Goal: Find specific page/section: Find specific page/section

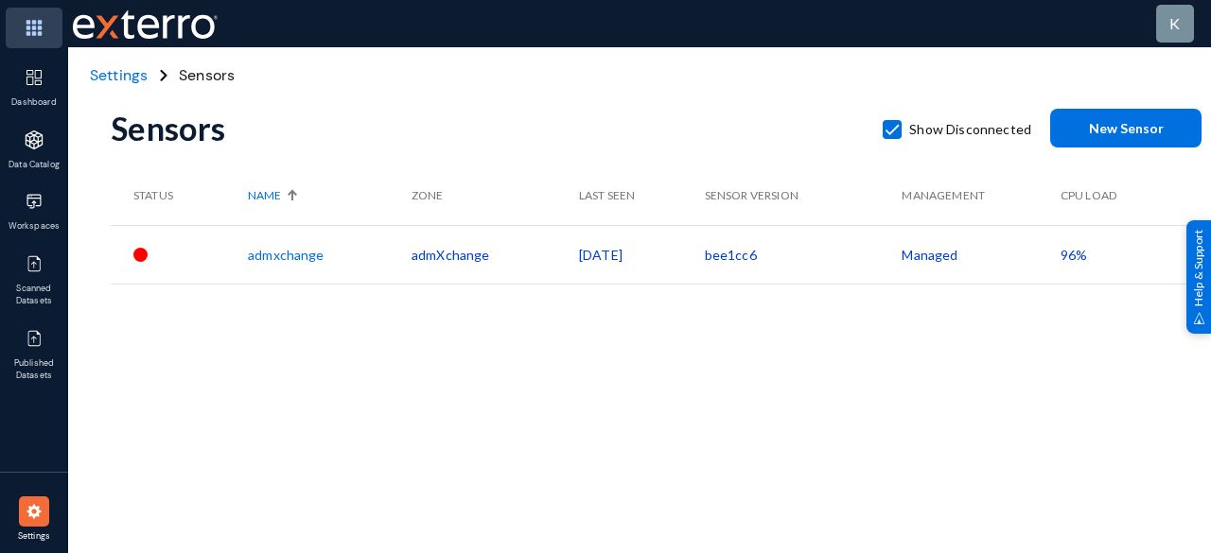
click at [28, 22] on img at bounding box center [34, 28] width 57 height 41
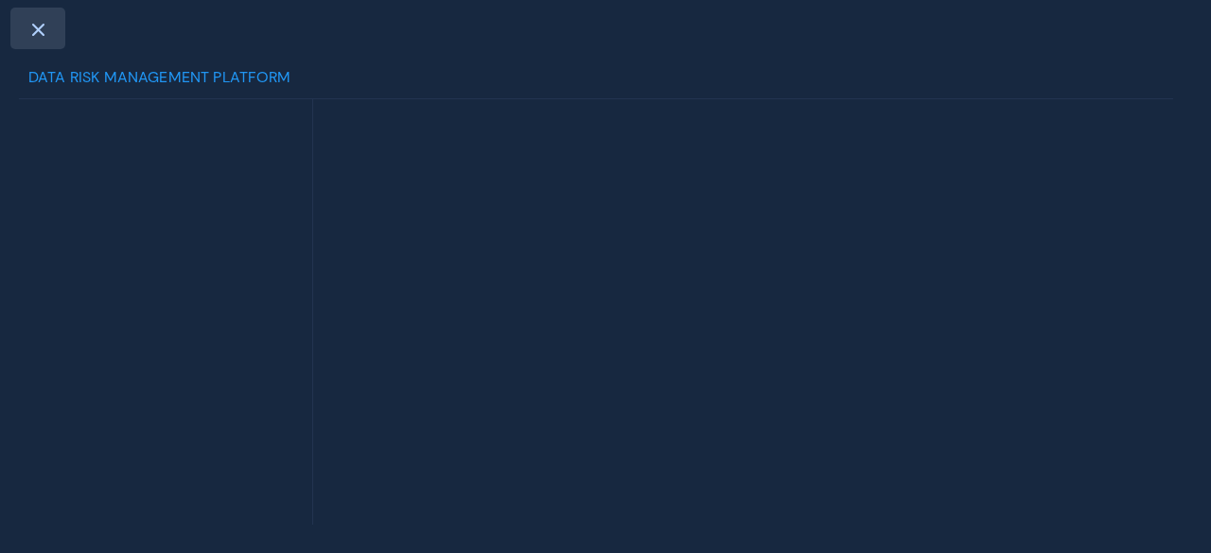
click at [44, 37] on div at bounding box center [37, 29] width 55 height 42
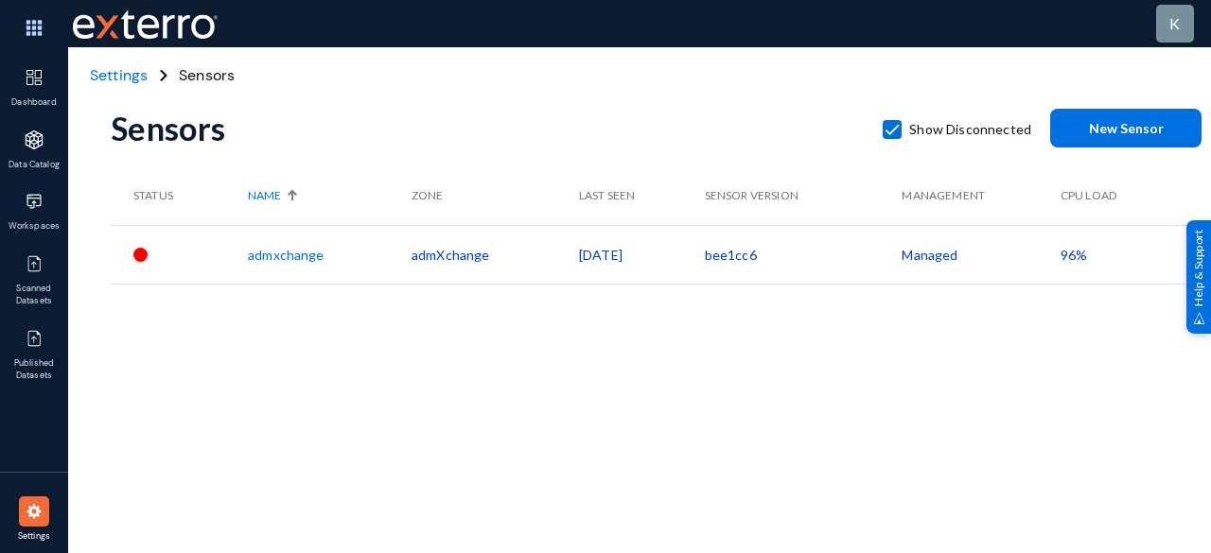
click at [44, 37] on img at bounding box center [34, 28] width 57 height 41
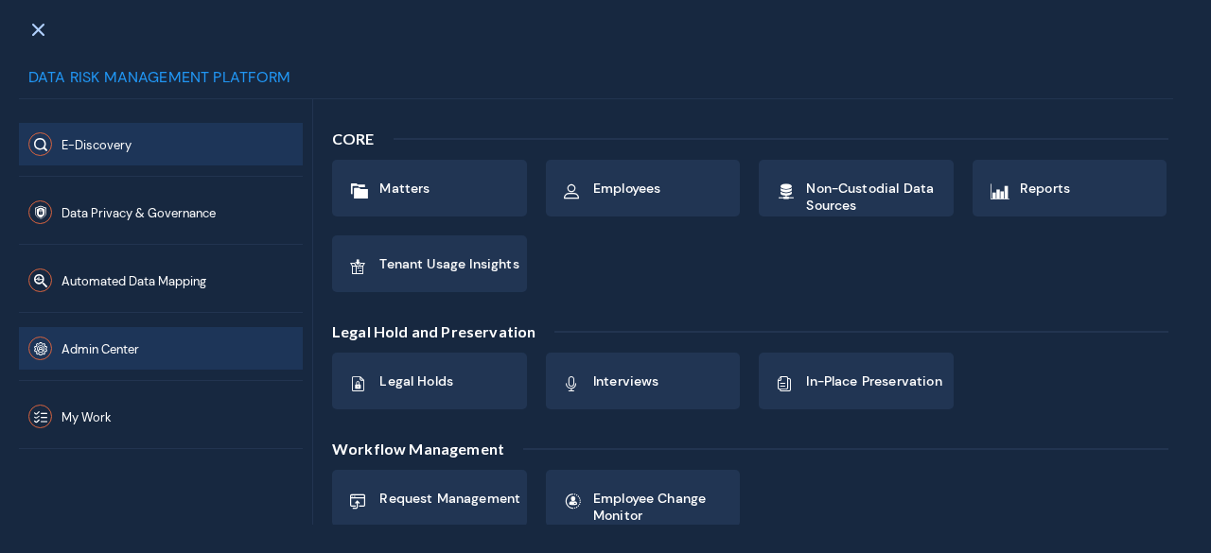
click at [95, 341] on span "Admin Center" at bounding box center [100, 349] width 78 height 16
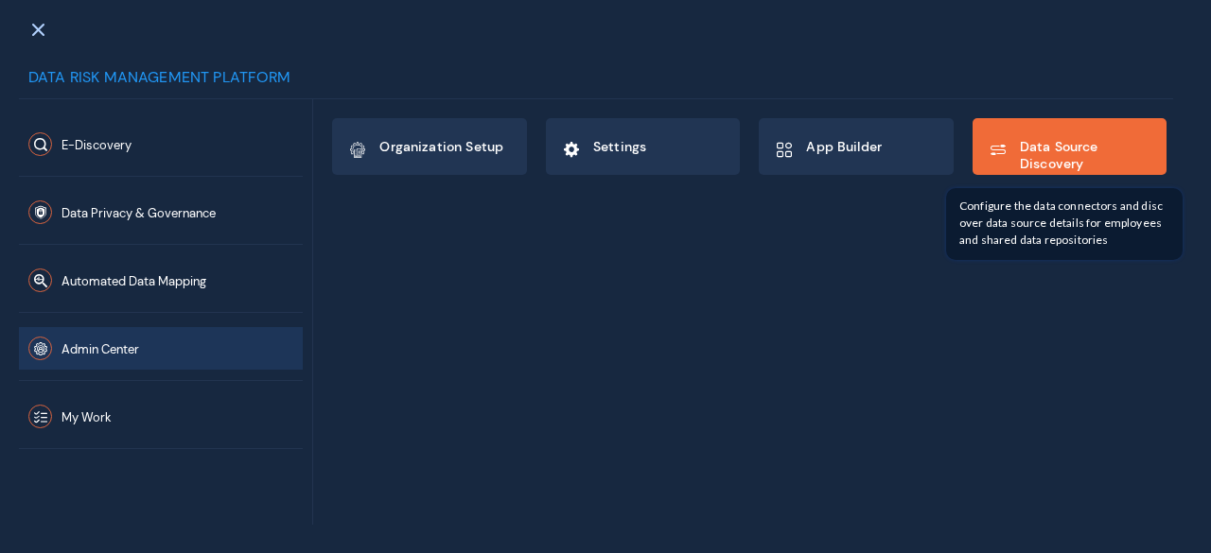
click at [1025, 166] on span "Data Source Discovery" at bounding box center [1085, 155] width 131 height 34
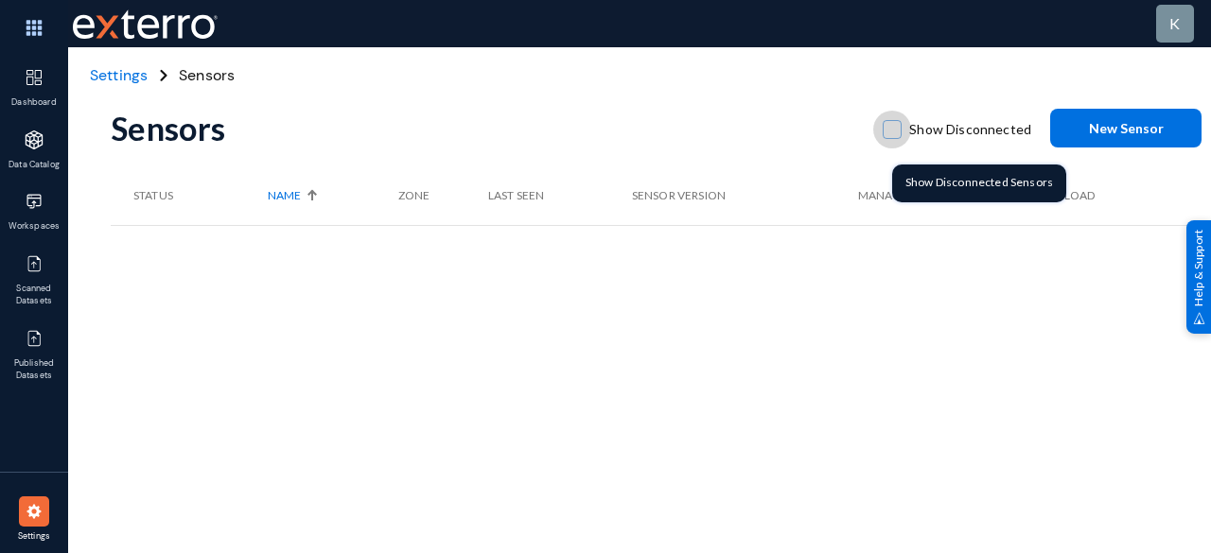
click at [907, 124] on label "Show Disconnected" at bounding box center [956, 129] width 148 height 28
click at [893, 138] on input "Show Disconnected" at bounding box center [892, 139] width 2 height 2
checkbox input "true"
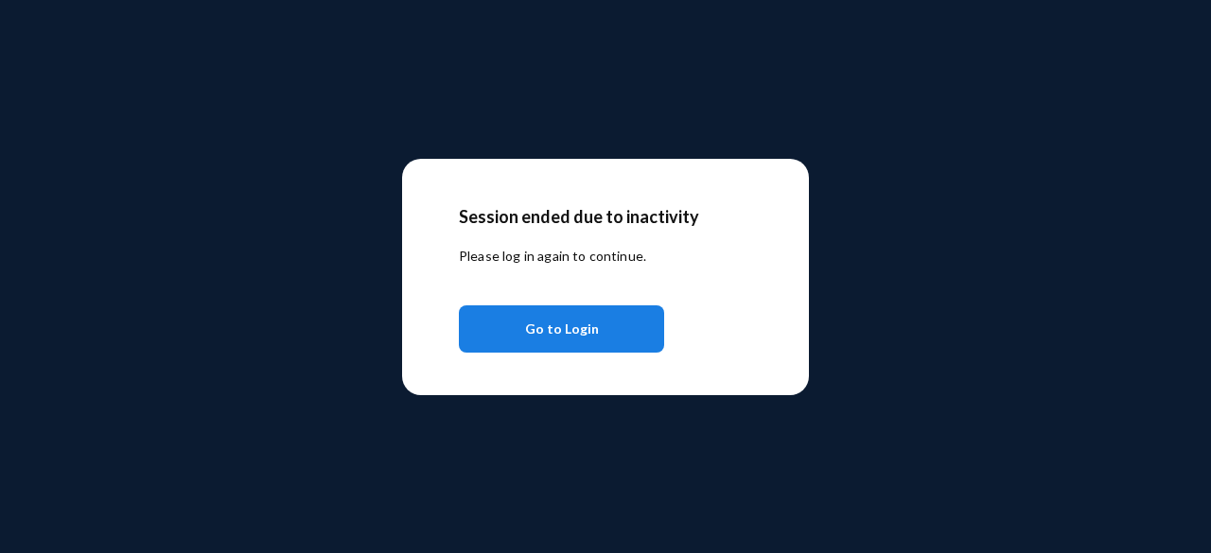
click at [547, 330] on span "Go to Login" at bounding box center [562, 329] width 74 height 34
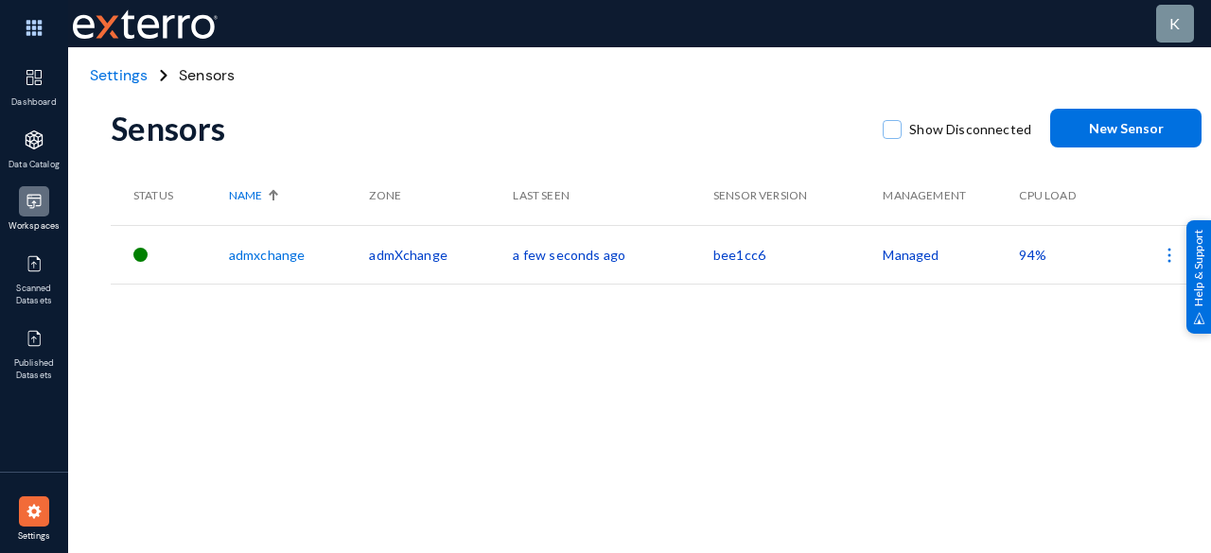
click at [48, 205] on div at bounding box center [34, 201] width 30 height 30
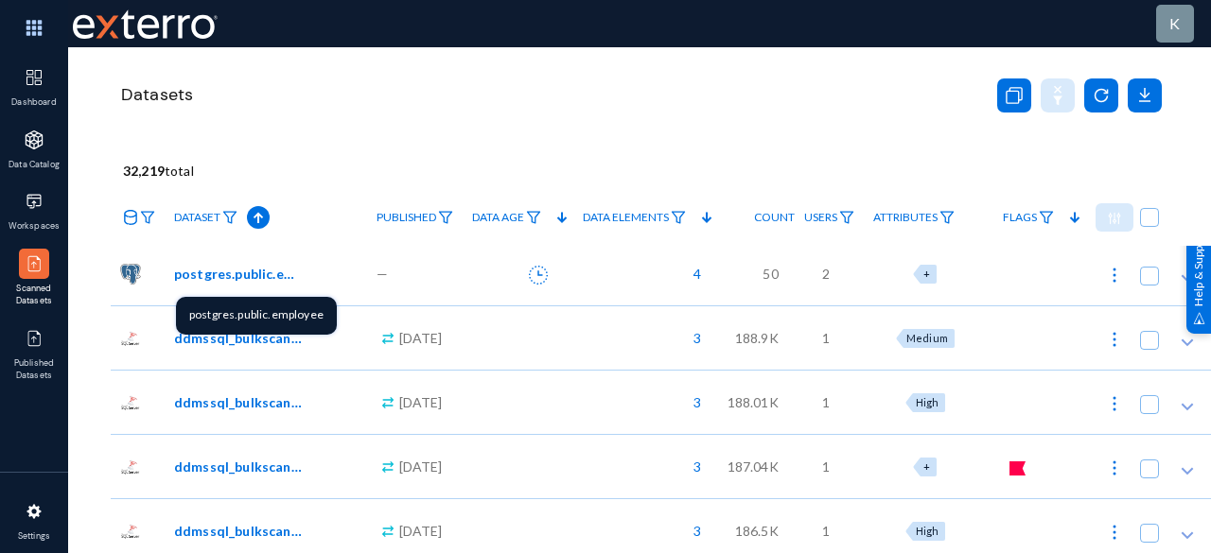
click at [224, 271] on span "postgres.public.employee" at bounding box center [238, 274] width 128 height 20
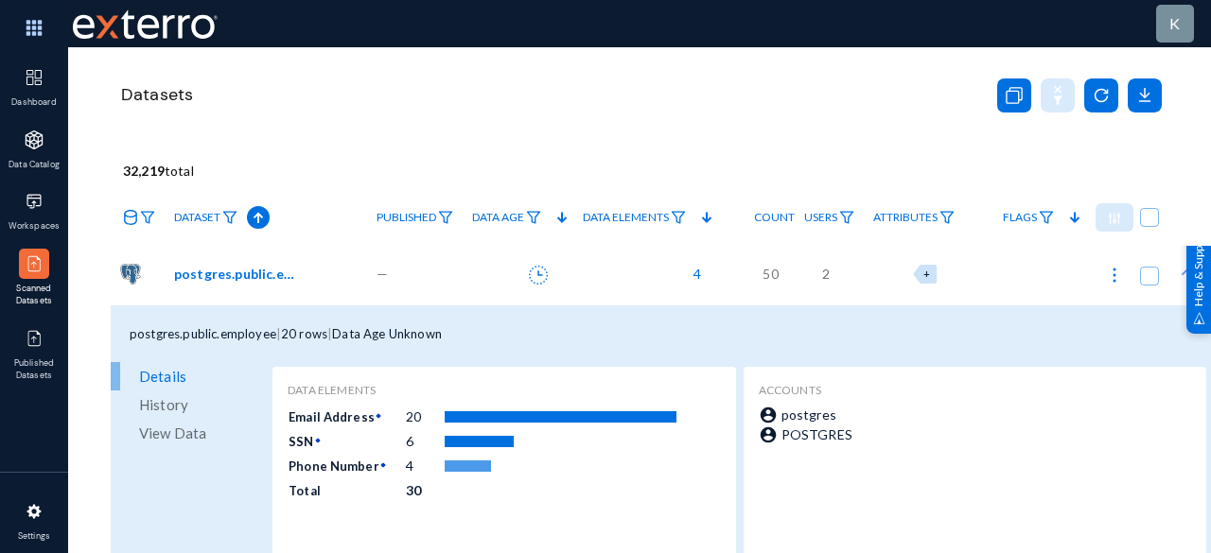
click at [219, 273] on span "postgres.public.employee" at bounding box center [238, 274] width 128 height 20
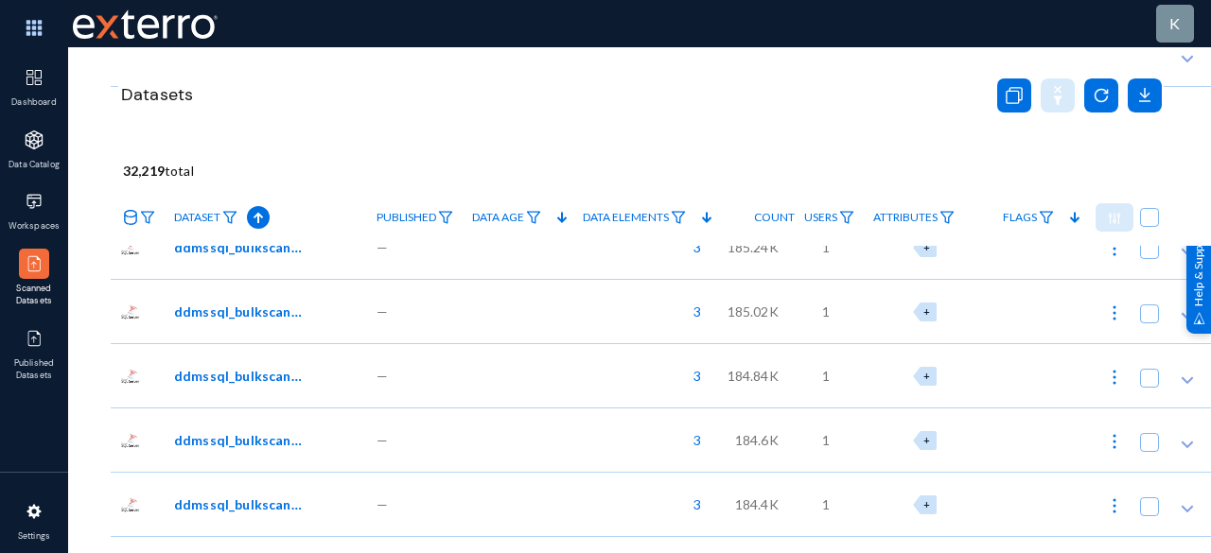
scroll to position [749, 0]
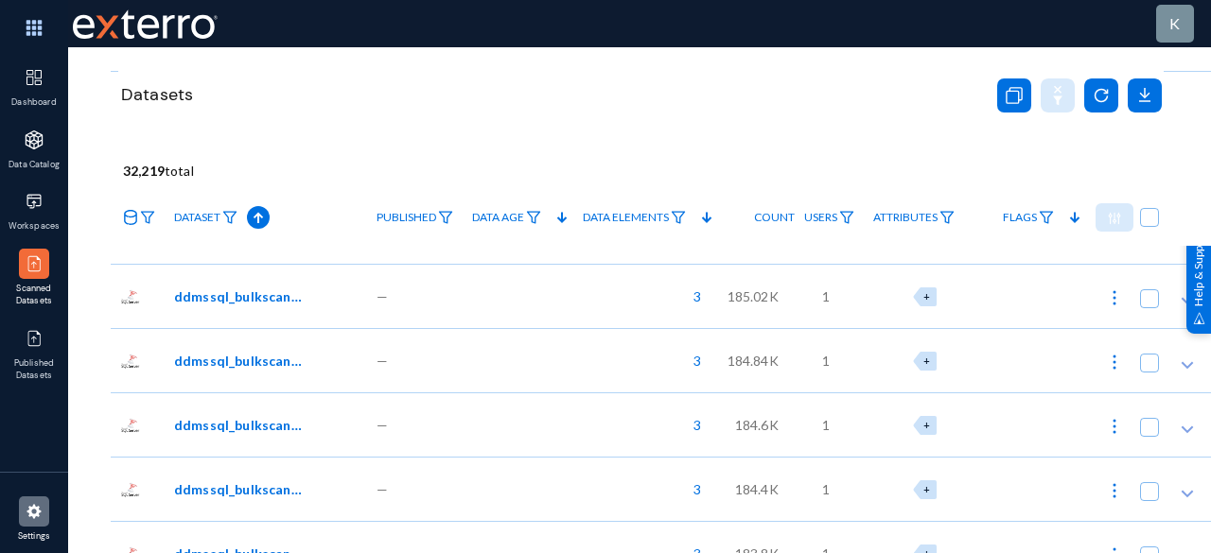
click at [25, 514] on img at bounding box center [34, 511] width 19 height 19
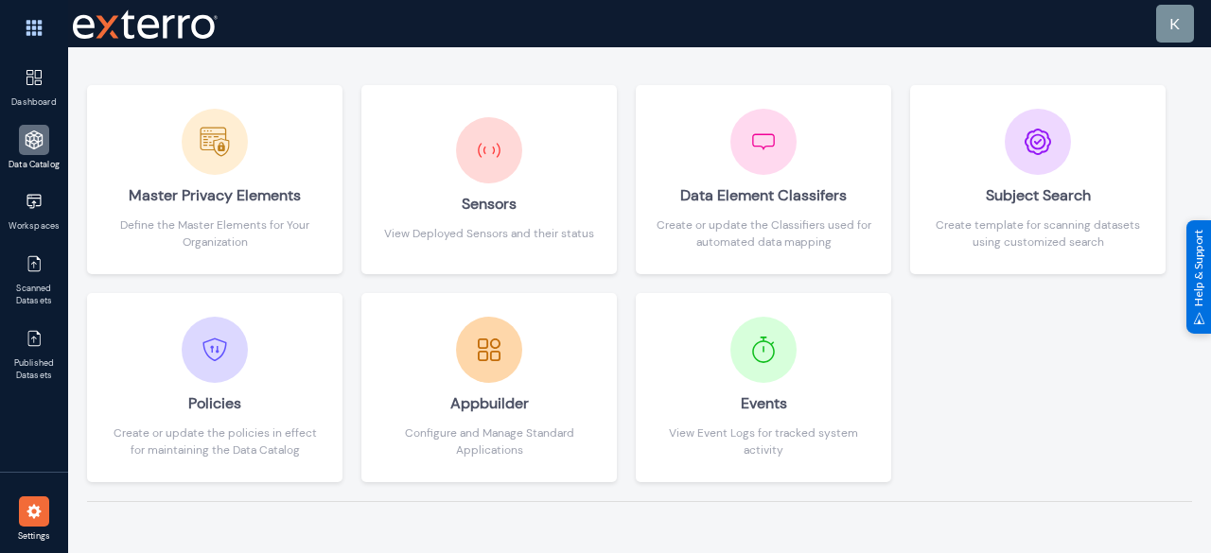
click at [28, 143] on img at bounding box center [34, 140] width 19 height 19
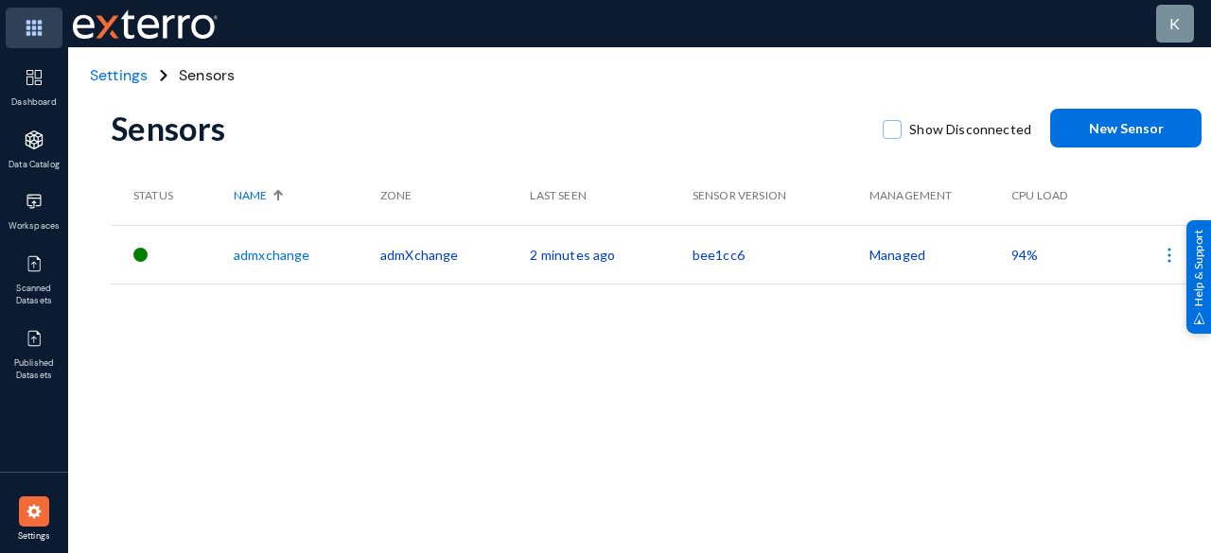
click at [39, 34] on img at bounding box center [34, 28] width 57 height 41
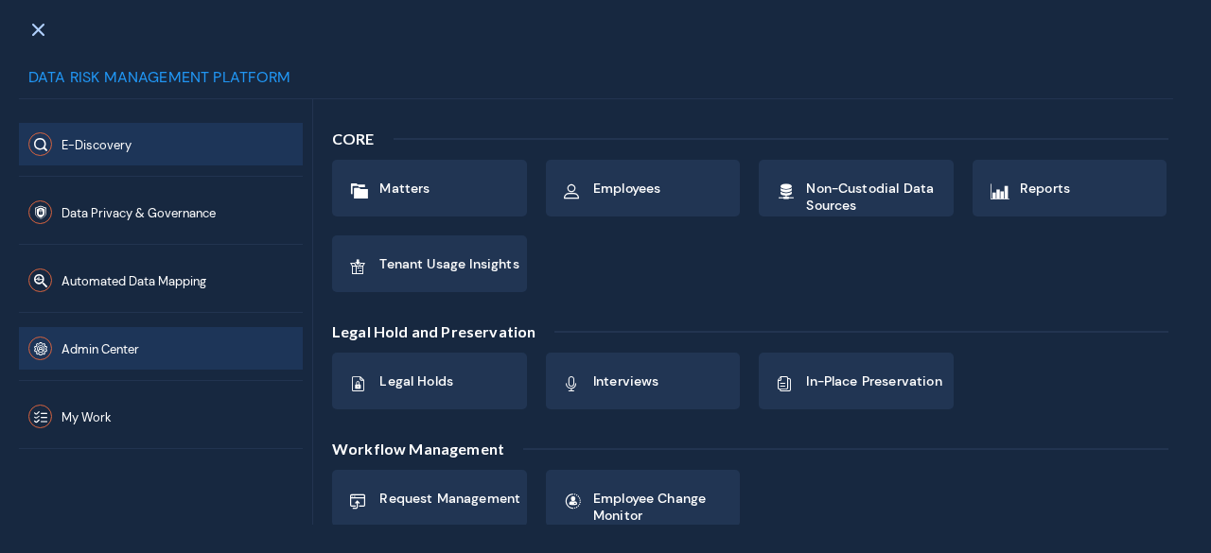
click at [113, 359] on button "Admin Center" at bounding box center [161, 348] width 284 height 43
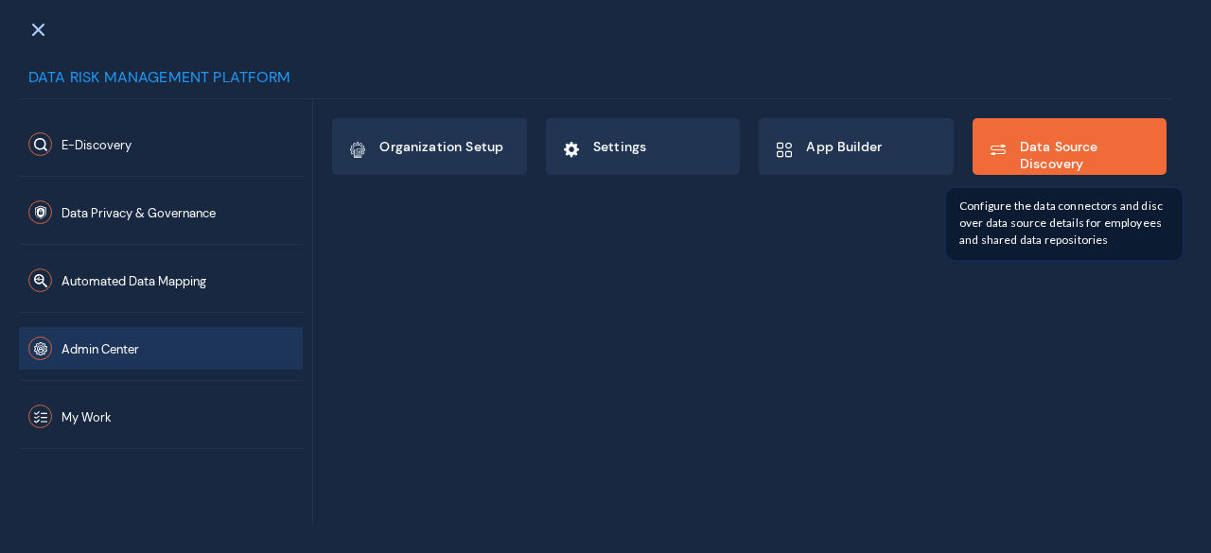
click at [1050, 154] on span "Data Source Discovery" at bounding box center [1085, 155] width 131 height 34
